Goal: Find specific page/section: Find specific page/section

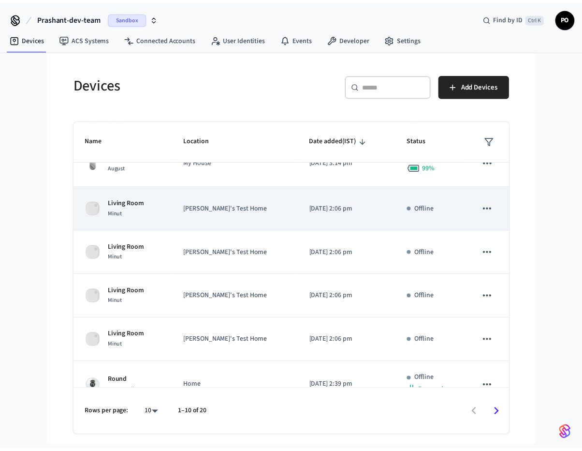
scroll to position [145, 0]
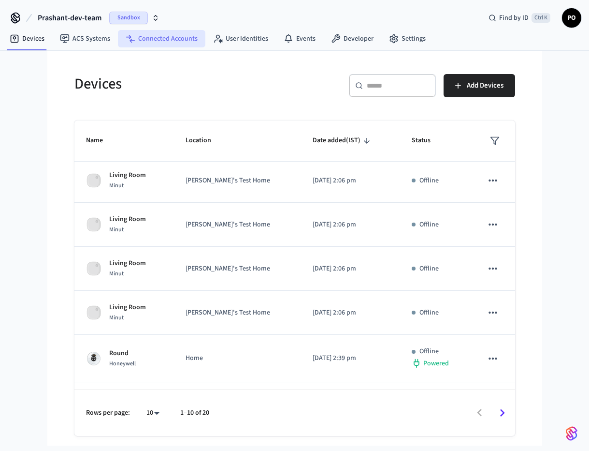
click at [168, 42] on link "Connected Accounts" at bounding box center [162, 38] width 88 height 17
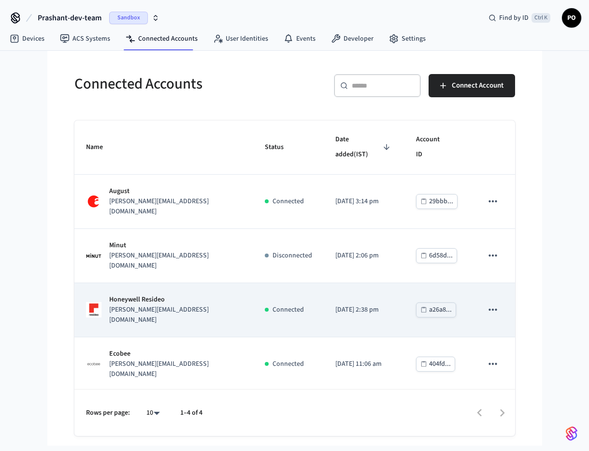
click at [187, 294] on div "Honeywell Resideo [PERSON_NAME][EMAIL_ADDRESS][DOMAIN_NAME]" at bounding box center [164, 309] width 156 height 30
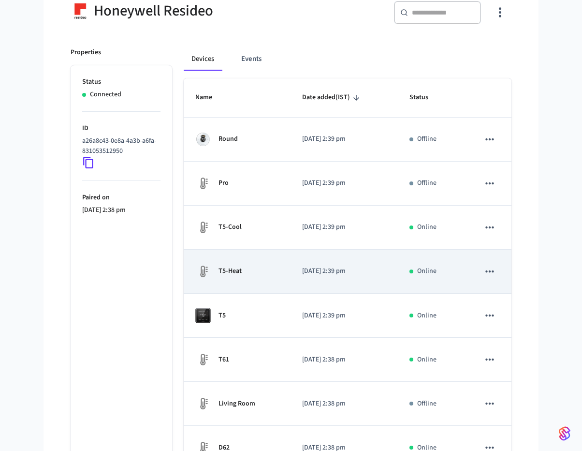
scroll to position [97, 0]
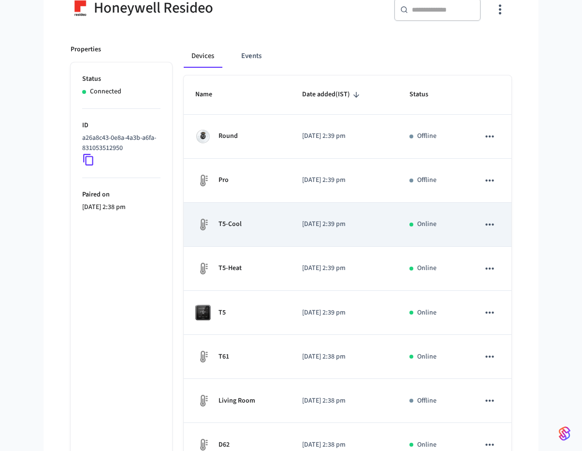
click at [273, 227] on div "T5-Cool" at bounding box center [237, 224] width 84 height 15
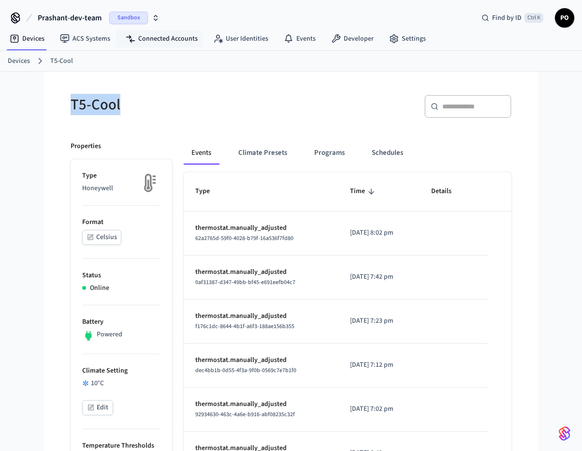
drag, startPoint x: 72, startPoint y: 106, endPoint x: 122, endPoint y: 106, distance: 50.3
click at [122, 106] on div "T5-Cool" at bounding box center [172, 104] width 226 height 43
copy h5 "T5-Cool"
